Goal: Information Seeking & Learning: Understand process/instructions

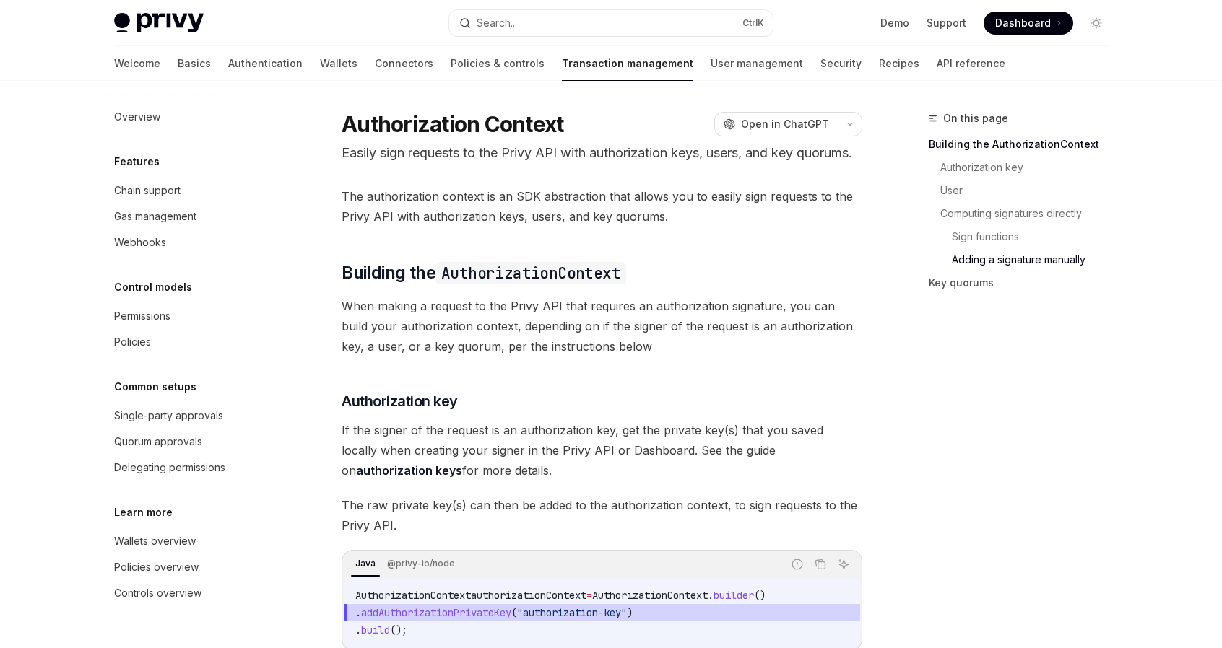
scroll to position [2238, 0]
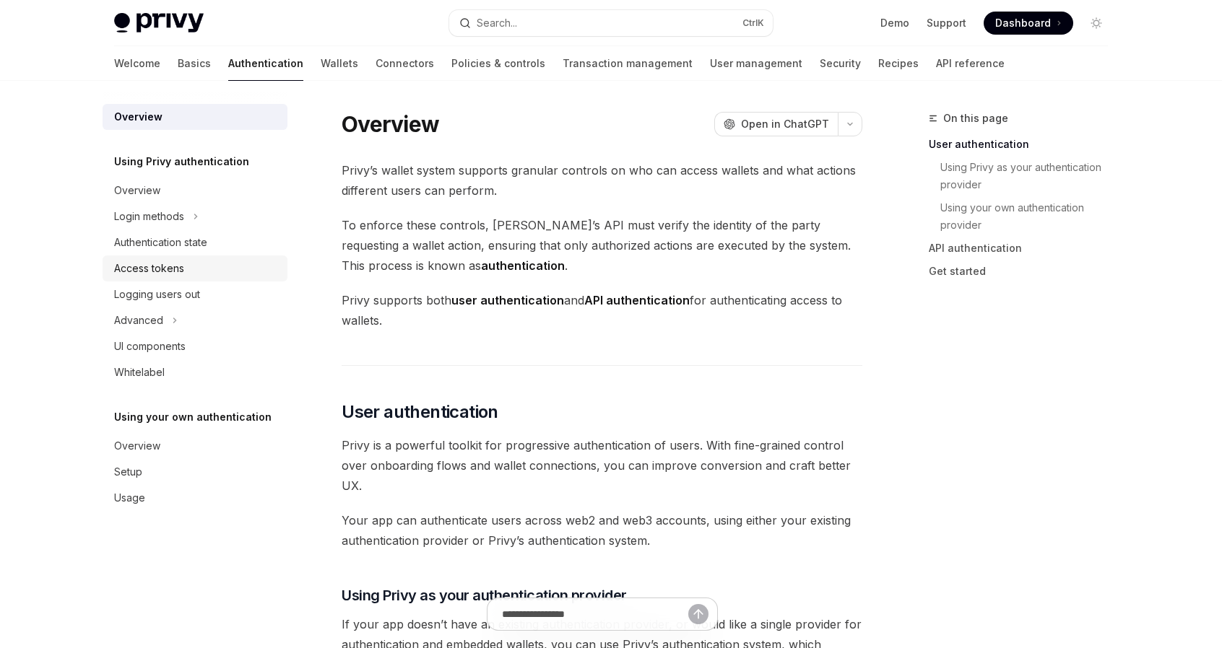
click at [160, 272] on div "Access tokens" at bounding box center [149, 268] width 70 height 17
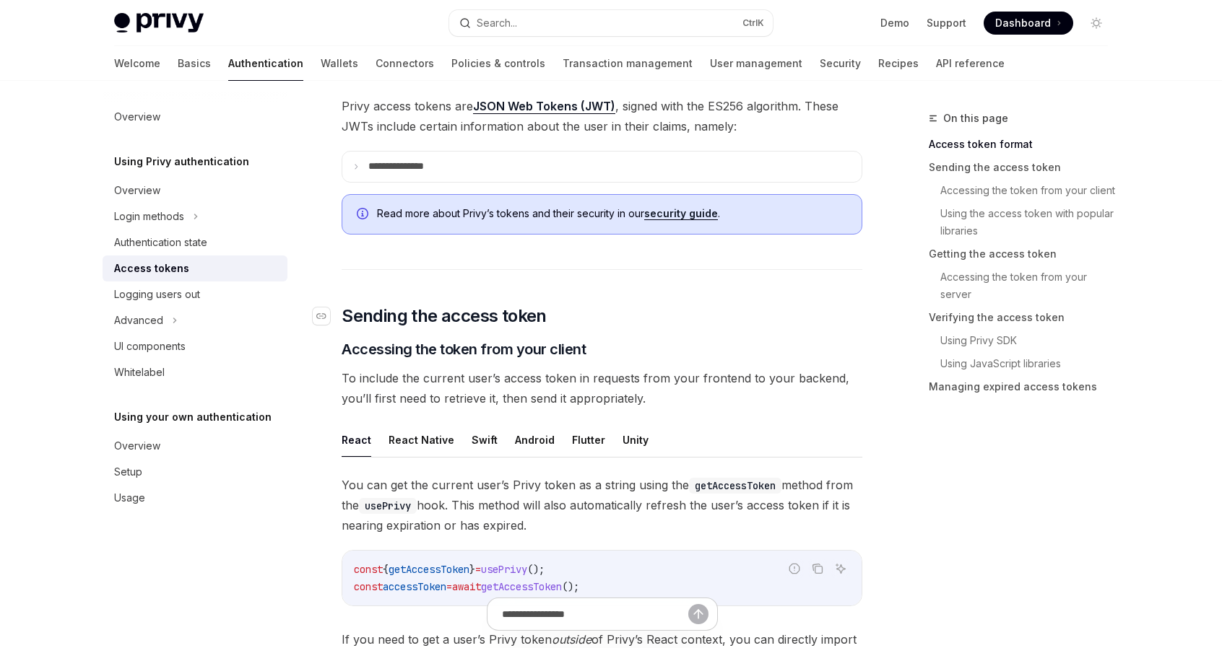
scroll to position [361, 0]
click at [515, 435] on button "Android" at bounding box center [535, 439] width 40 height 34
type textarea "*"
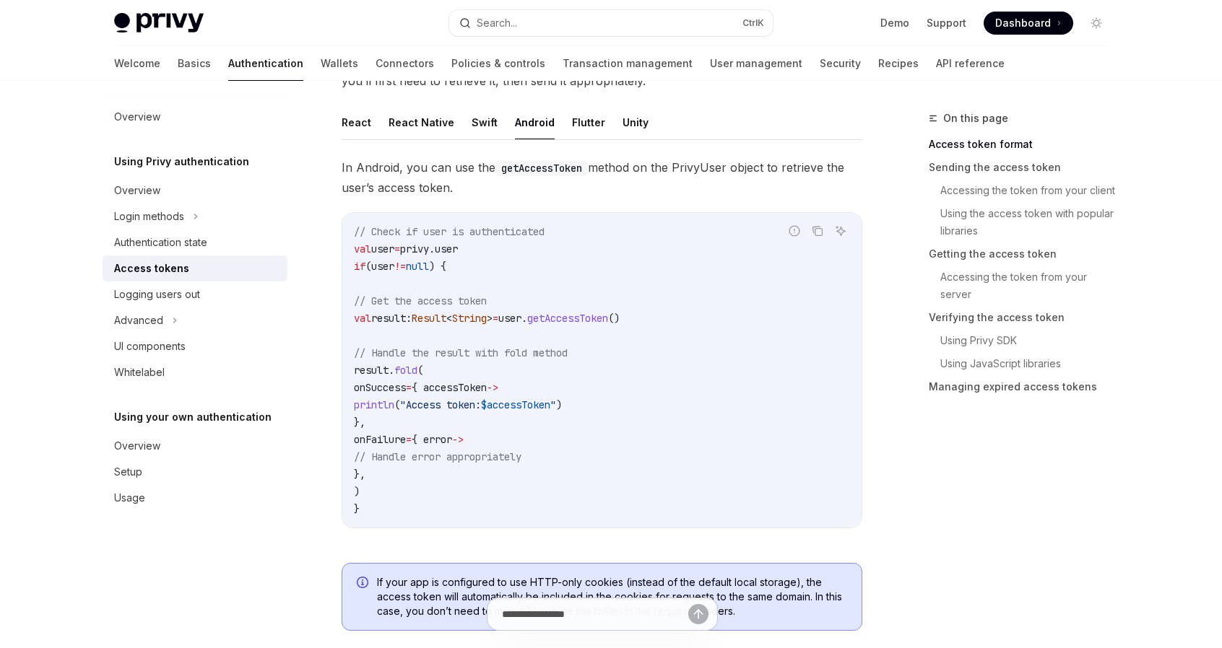
scroll to position [722, 0]
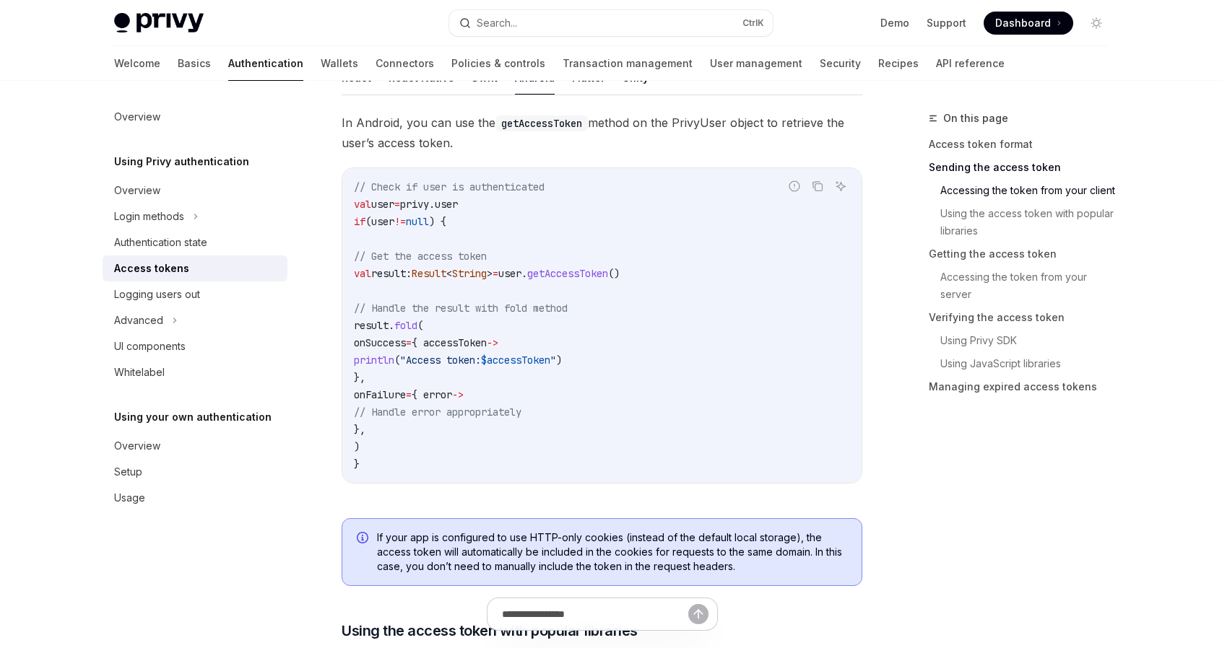
click at [354, 217] on span "if" at bounding box center [360, 221] width 12 height 13
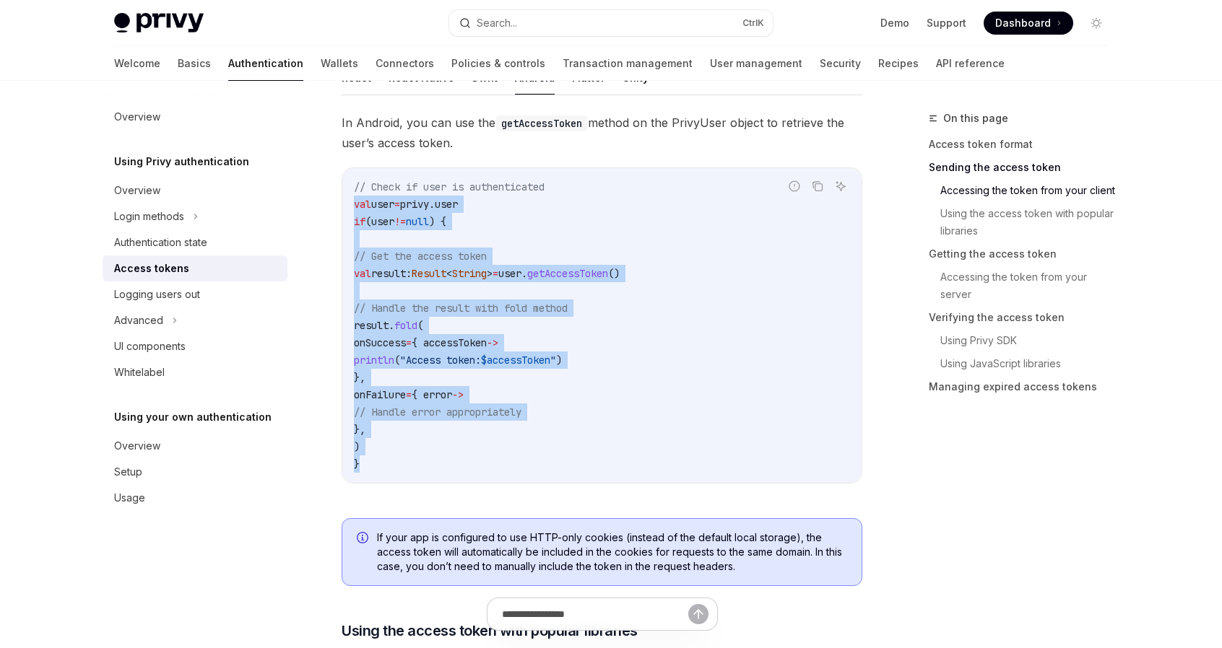
drag, startPoint x: 355, startPoint y: 204, endPoint x: 417, endPoint y: 461, distance: 263.8
click at [417, 461] on code "// Check if user is authenticated val user = privy.user if (user != null ) { //…" at bounding box center [602, 325] width 496 height 295
copy code "val user = privy.user if (user != null ) { // Get the access token val result: …"
